Goal: Information Seeking & Learning: Learn about a topic

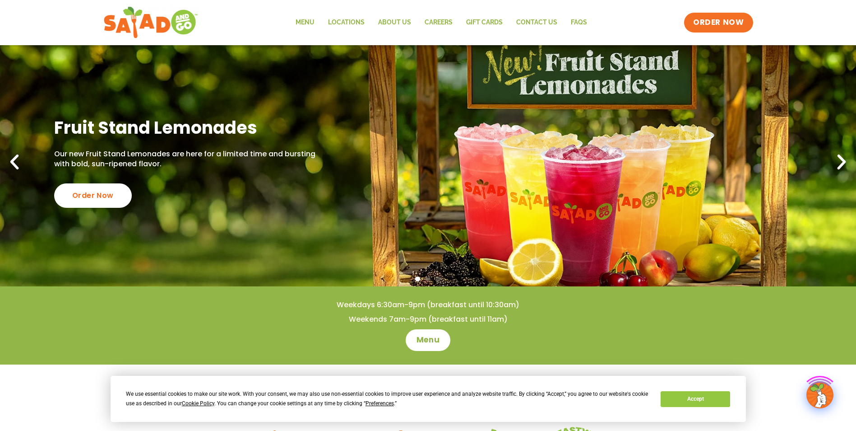
scroll to position [45, 0]
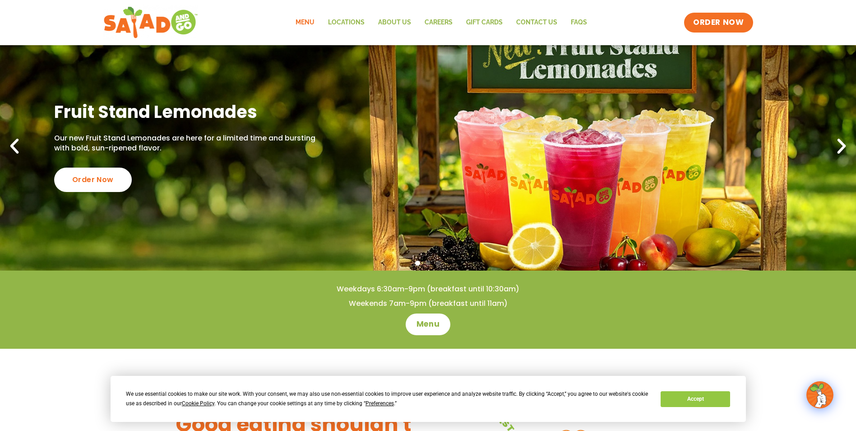
click at [302, 20] on link "Menu" at bounding box center [305, 22] width 32 height 21
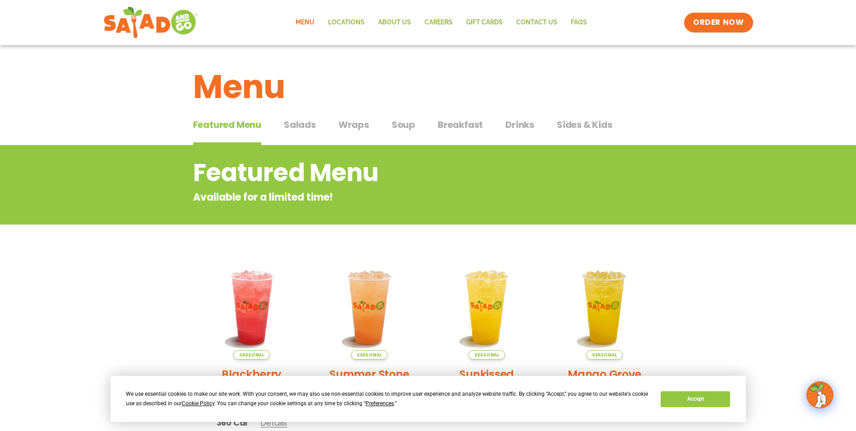
click at [357, 127] on span "Wraps" at bounding box center [354, 125] width 31 height 14
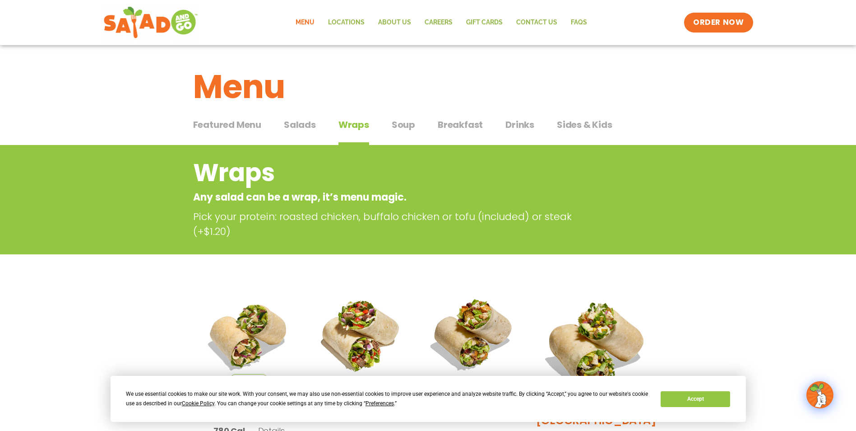
click at [296, 130] on span "Salads" at bounding box center [300, 125] width 32 height 14
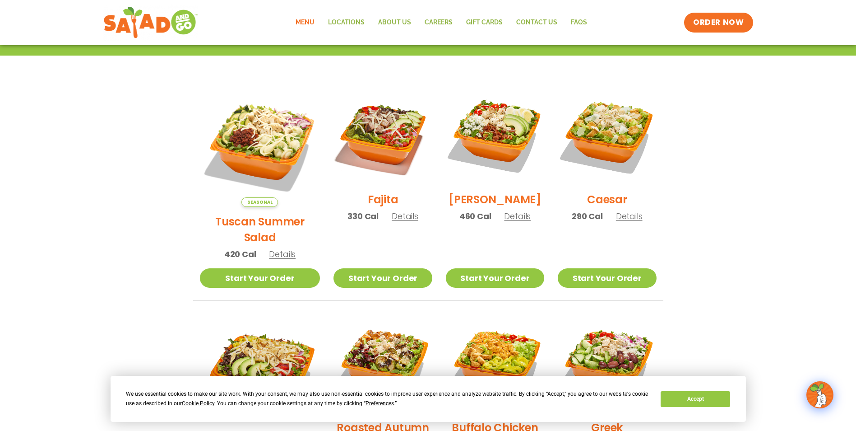
scroll to position [181, 0]
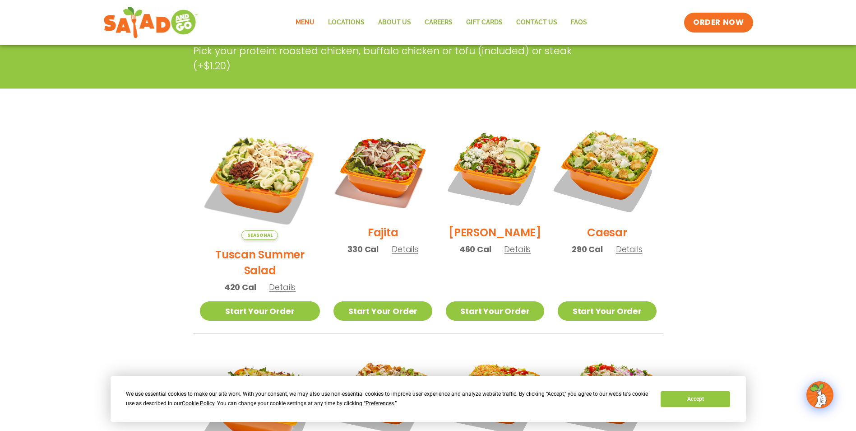
click at [603, 186] on img at bounding box center [607, 169] width 116 height 116
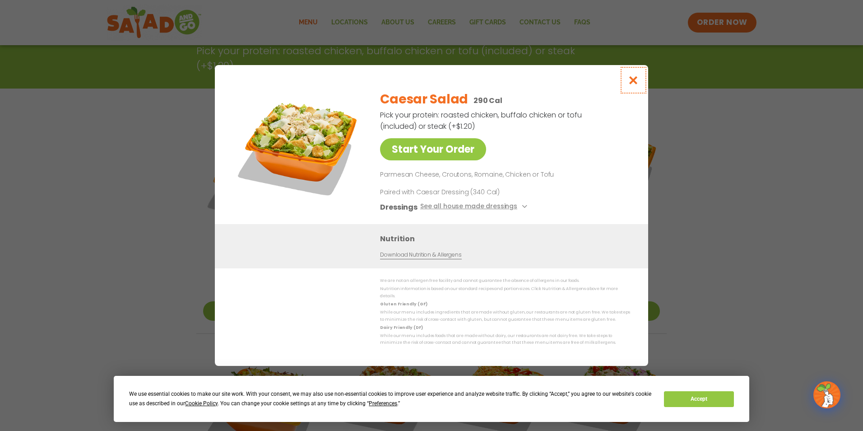
click at [635, 82] on icon "Close modal" at bounding box center [633, 79] width 11 height 9
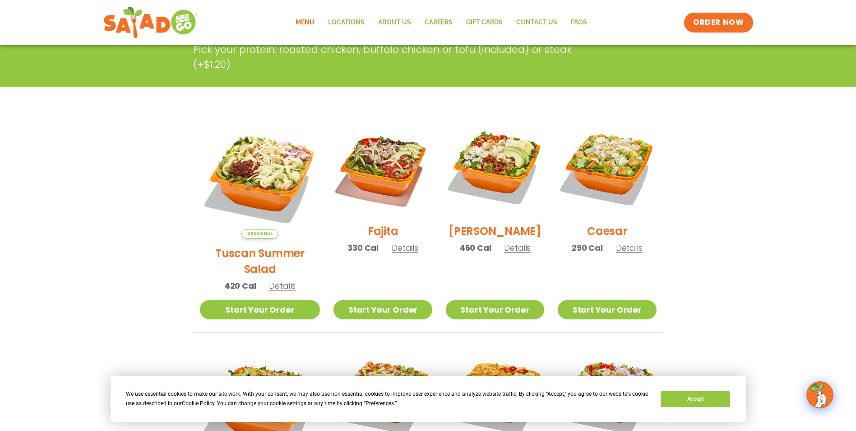
scroll to position [0, 0]
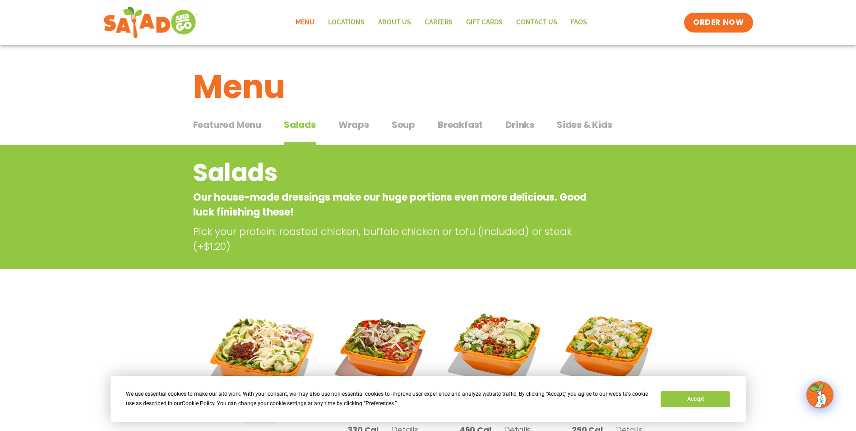
click at [315, 22] on link "Menu" at bounding box center [305, 22] width 32 height 21
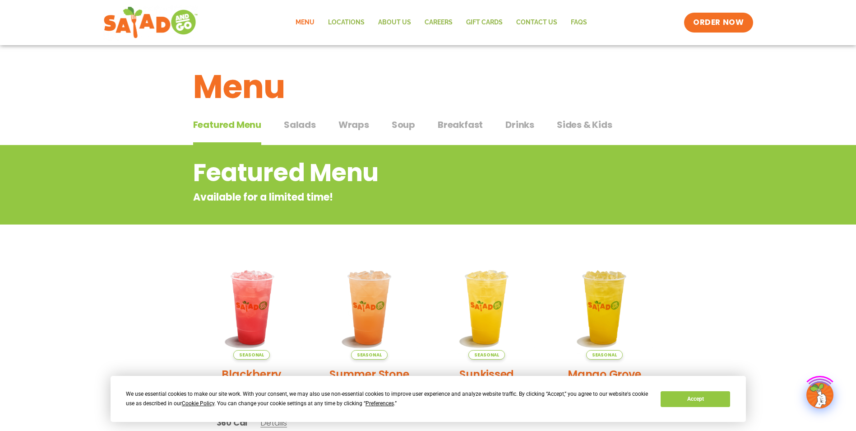
click at [315, 22] on link "Menu" at bounding box center [305, 22] width 32 height 21
click at [460, 127] on span "Breakfast" at bounding box center [460, 125] width 45 height 14
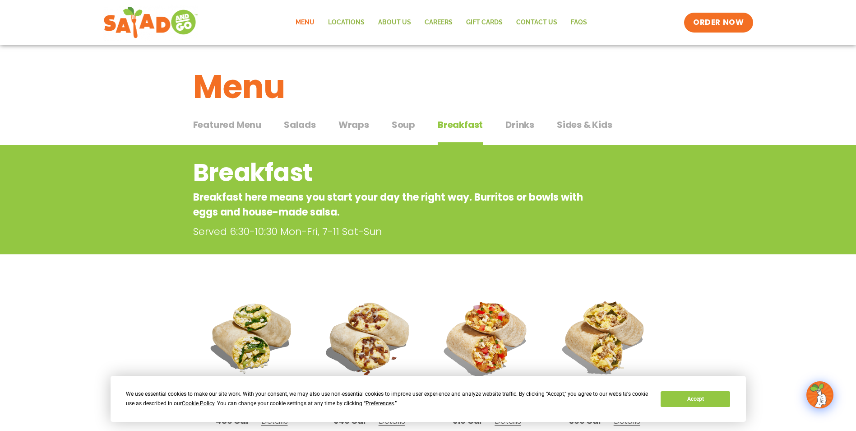
click at [410, 127] on span "Soup" at bounding box center [403, 125] width 23 height 14
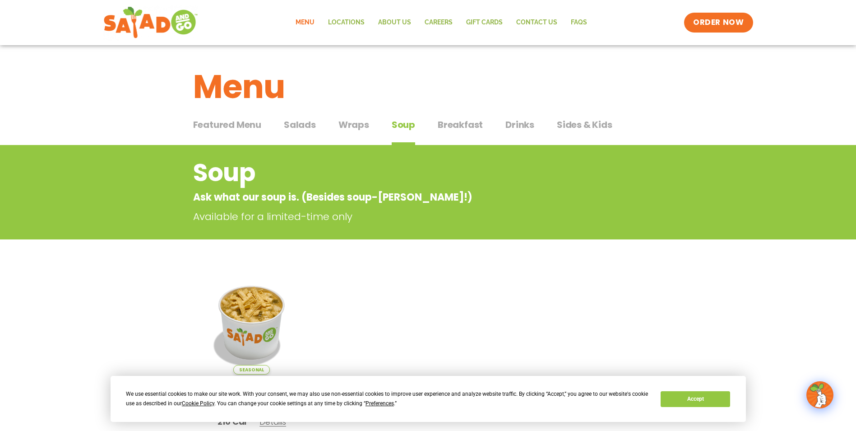
click at [305, 126] on span "Salads" at bounding box center [300, 125] width 32 height 14
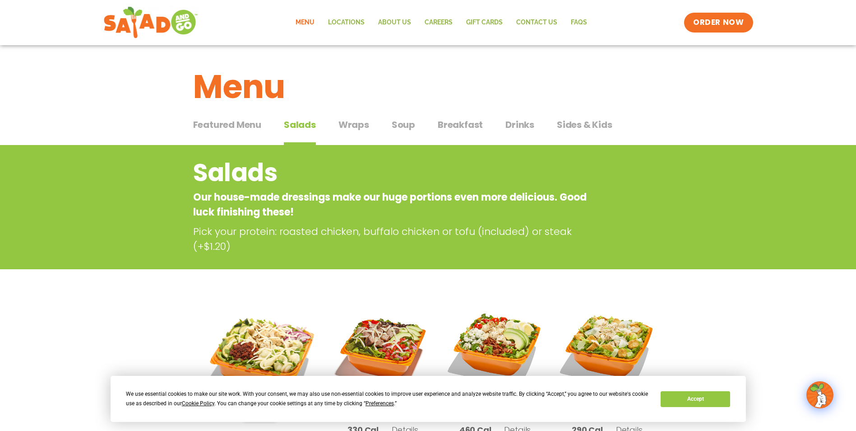
click at [228, 123] on span "Featured Menu" at bounding box center [227, 125] width 68 height 14
